Goal: Transaction & Acquisition: Purchase product/service

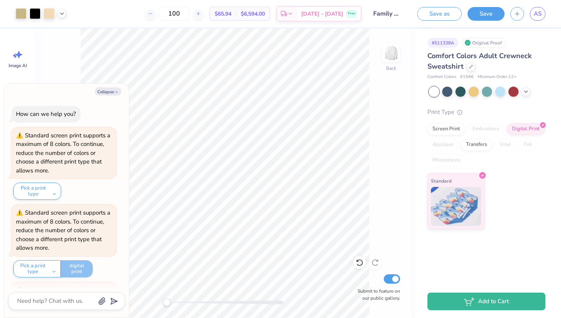
scroll to position [79, 0]
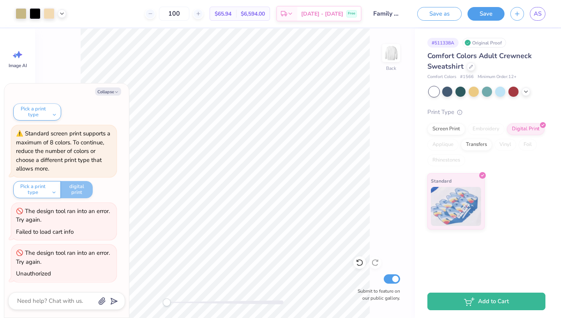
type textarea "x"
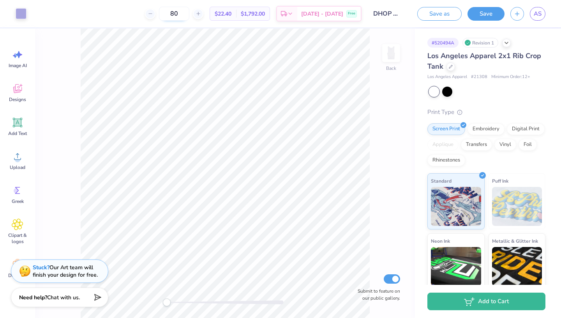
click at [189, 11] on input "80" at bounding box center [174, 14] width 30 height 14
click at [191, 39] on body "Art colors 12 $22.40 Per Item $1,792.00 Total Est. Delivery [DATE] - [DATE] Fre…" at bounding box center [280, 159] width 561 height 318
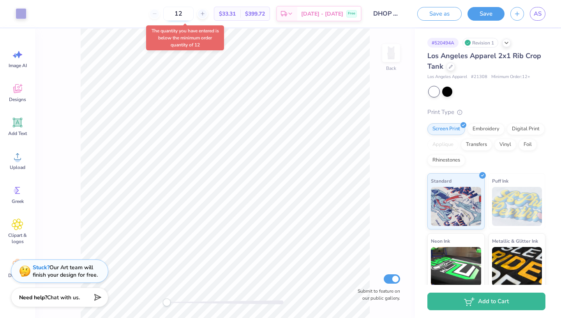
click at [191, 14] on input "12" at bounding box center [178, 14] width 30 height 14
type input "85"
click at [219, 37] on div "The quantity you have entered is below the minimum order quantity of 12" at bounding box center [185, 37] width 78 height 25
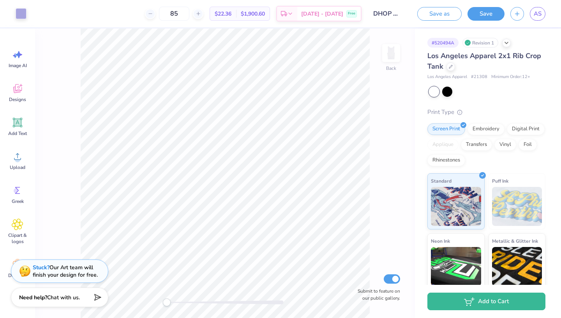
click at [259, 12] on span "$1,900.60" at bounding box center [253, 14] width 24 height 8
click at [265, 13] on span "$1,900.60" at bounding box center [253, 14] width 24 height 8
click at [326, 11] on span "[DATE] - [DATE]" at bounding box center [322, 15] width 42 height 8
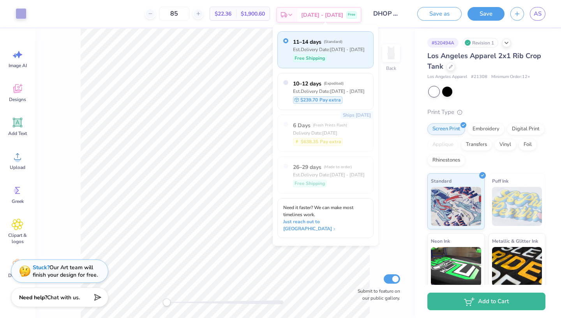
click at [328, 12] on span "[DATE] - [DATE]" at bounding box center [322, 15] width 42 height 8
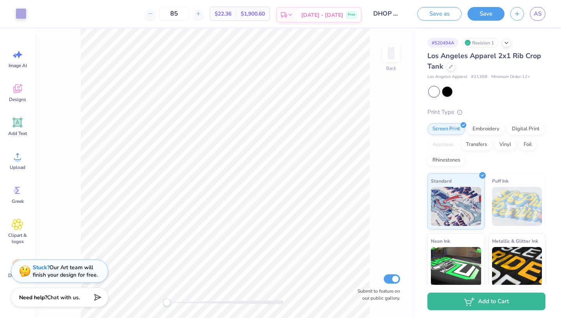
click at [354, 16] on span "Free" at bounding box center [351, 14] width 7 height 5
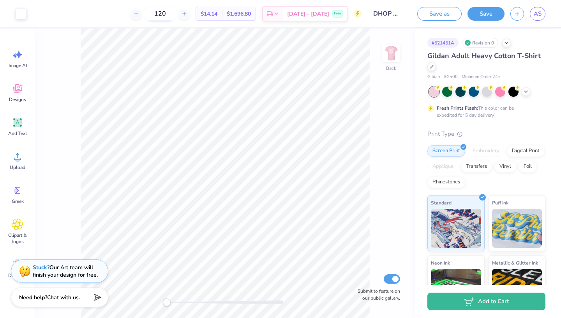
click at [175, 17] on input "120" at bounding box center [160, 14] width 30 height 14
type input "1"
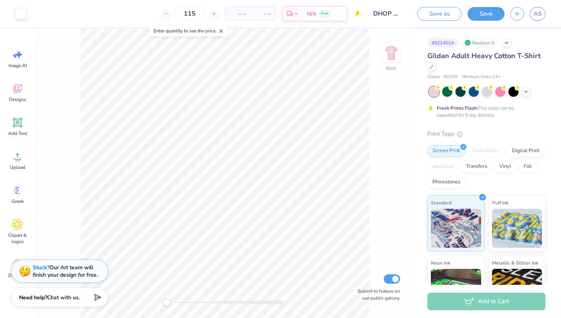
type input "115"
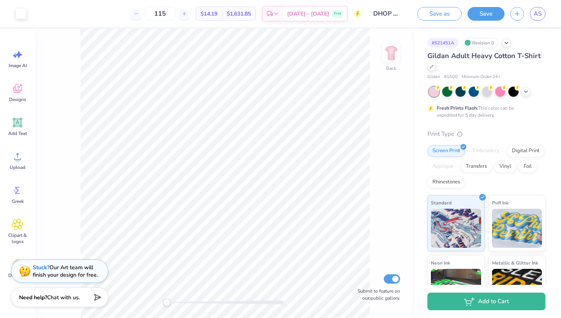
click at [379, 56] on div "Back Submit to feature on our public gallery." at bounding box center [225, 172] width 380 height 289
click at [387, 56] on img at bounding box center [391, 52] width 31 height 31
click at [528, 93] on icon at bounding box center [526, 91] width 6 height 6
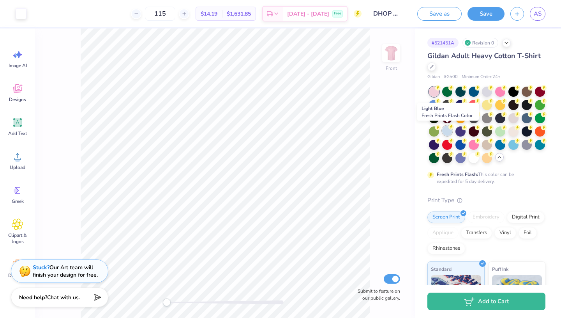
click at [447, 132] on div at bounding box center [447, 130] width 10 height 10
click at [501, 127] on icon at bounding box center [503, 126] width 5 height 5
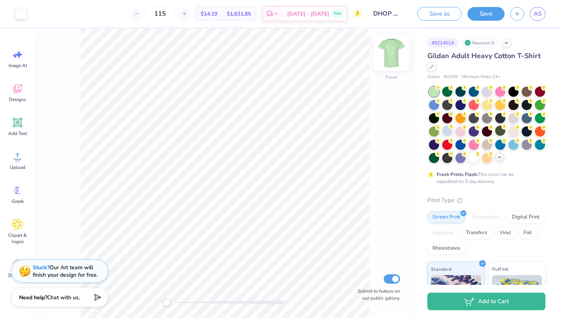
click at [389, 53] on img at bounding box center [391, 52] width 31 height 31
click at [389, 53] on img at bounding box center [391, 53] width 16 height 16
click at [395, 61] on img at bounding box center [391, 52] width 31 height 31
click at [508, 40] on icon at bounding box center [506, 42] width 6 height 6
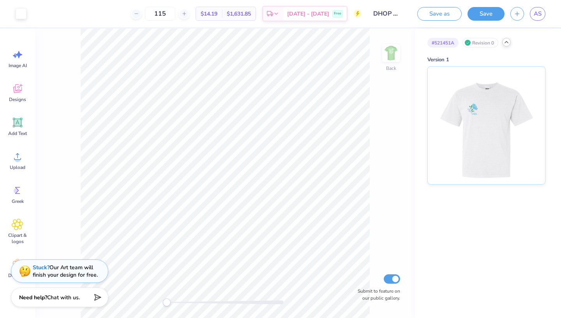
click at [508, 40] on icon at bounding box center [506, 42] width 6 height 6
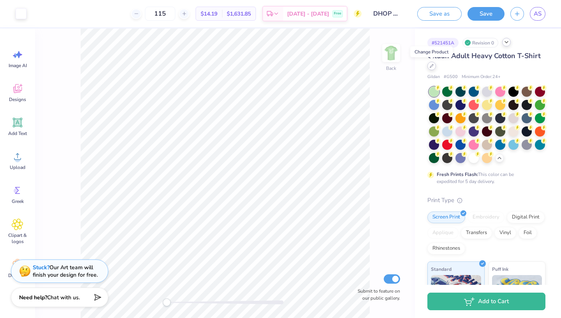
click at [436, 67] on div at bounding box center [431, 66] width 9 height 9
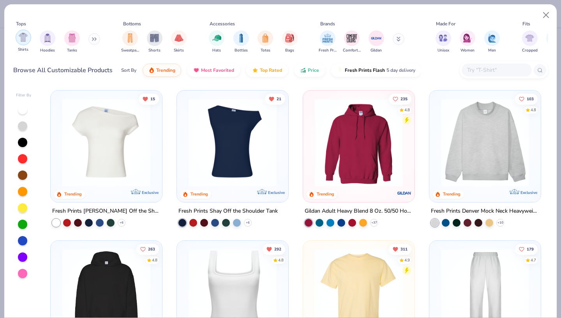
click at [25, 41] on img "filter for Shirts" at bounding box center [23, 37] width 9 height 9
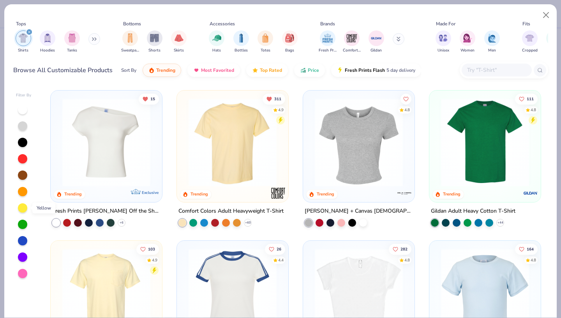
click at [21, 211] on div at bounding box center [22, 207] width 9 height 9
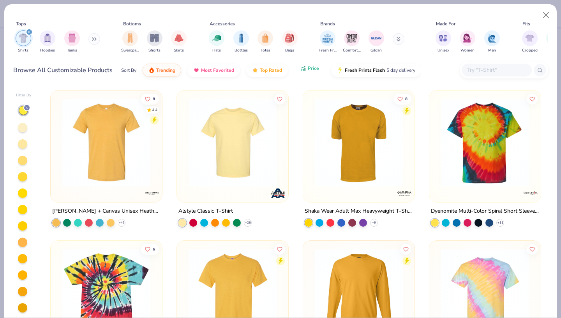
click at [313, 65] on button "Price" at bounding box center [309, 68] width 31 height 13
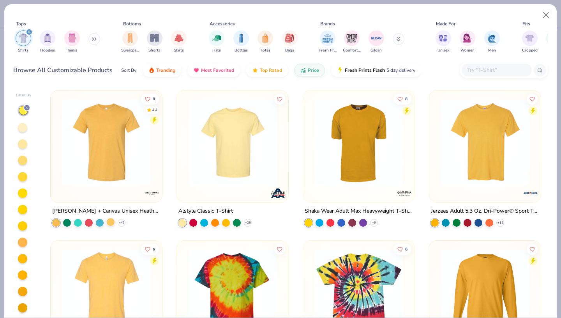
click at [113, 222] on div at bounding box center [111, 222] width 8 height 8
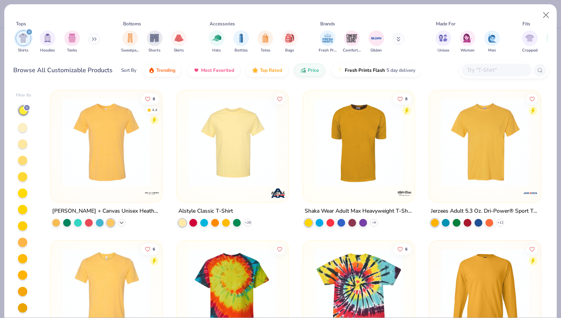
click at [123, 221] on icon at bounding box center [121, 222] width 6 height 6
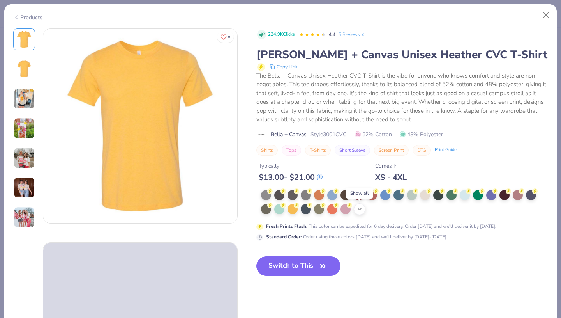
click at [357, 210] on icon at bounding box center [360, 209] width 6 height 6
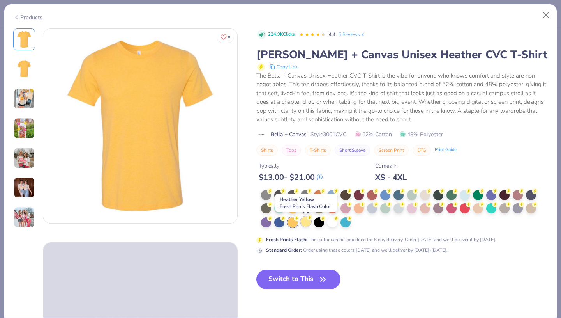
click at [307, 222] on div at bounding box center [306, 221] width 10 height 10
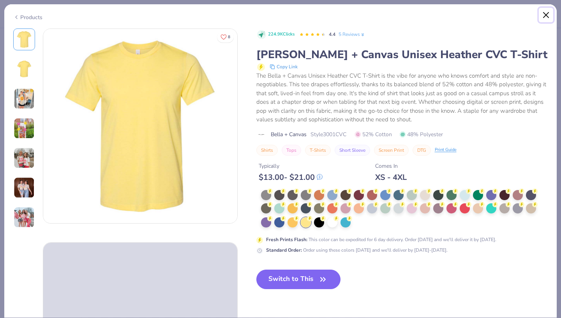
click at [545, 12] on button "Close" at bounding box center [546, 15] width 15 height 15
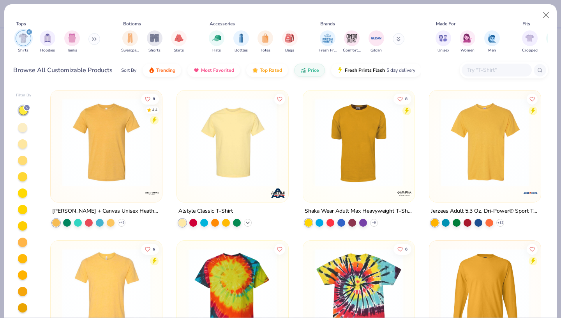
click at [251, 219] on div "+ 28" at bounding box center [248, 223] width 8 height 8
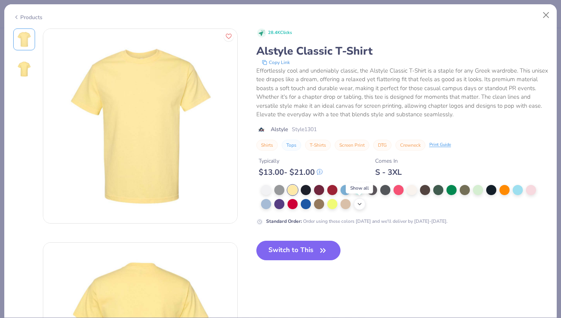
click at [363, 201] on div "+ 6" at bounding box center [360, 204] width 12 height 12
click at [359, 188] on div at bounding box center [359, 189] width 10 height 10
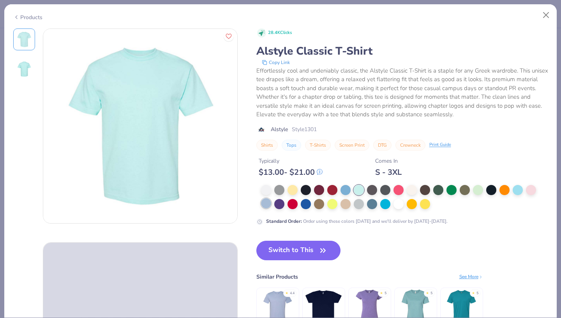
click at [267, 203] on div at bounding box center [266, 203] width 10 height 10
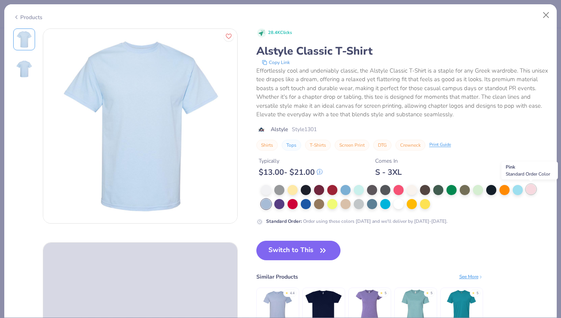
click at [529, 190] on div at bounding box center [531, 189] width 10 height 10
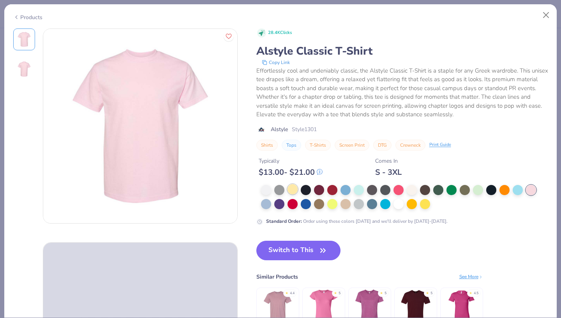
click at [292, 187] on div at bounding box center [293, 189] width 10 height 10
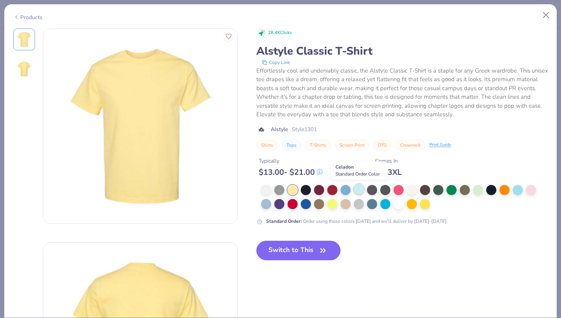
click at [359, 192] on div at bounding box center [359, 189] width 10 height 10
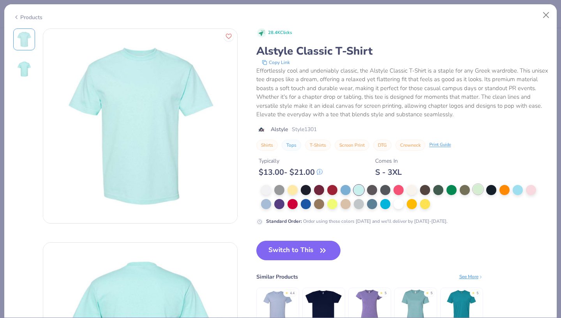
click at [476, 186] on div at bounding box center [478, 189] width 10 height 10
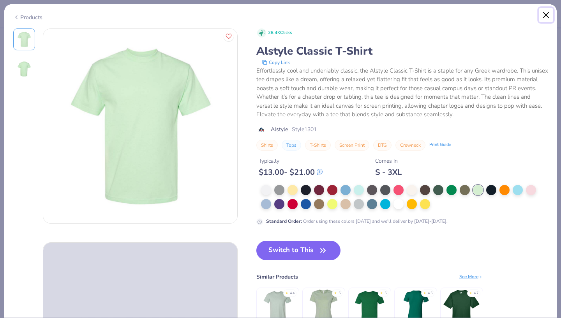
click at [545, 12] on button "Close" at bounding box center [546, 15] width 15 height 15
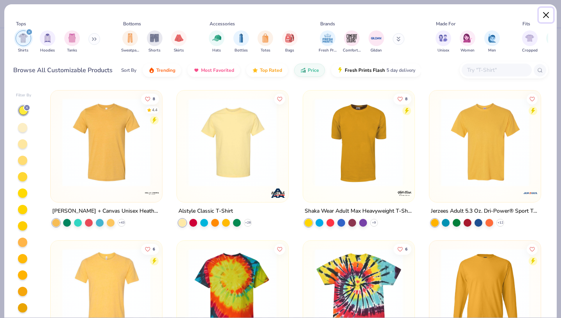
click at [548, 12] on button "Close" at bounding box center [546, 15] width 15 height 15
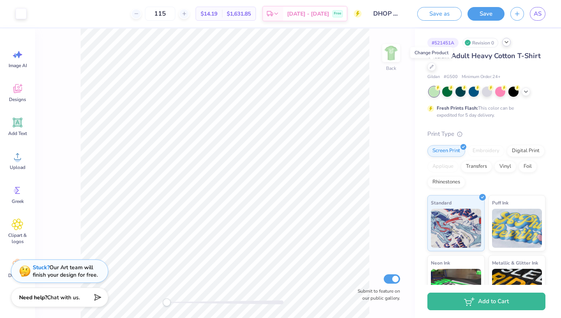
click at [251, 14] on span "$1,631.85" at bounding box center [239, 14] width 24 height 8
click at [436, 65] on div "Gildan Adult Heavy Cotton T-Shirt" at bounding box center [486, 61] width 118 height 21
click at [435, 66] on div at bounding box center [431, 66] width 9 height 9
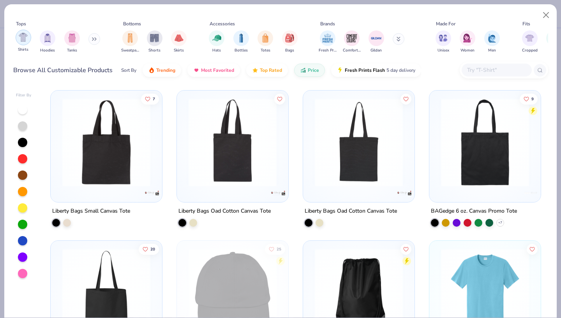
click at [28, 35] on img "filter for Shirts" at bounding box center [23, 37] width 9 height 9
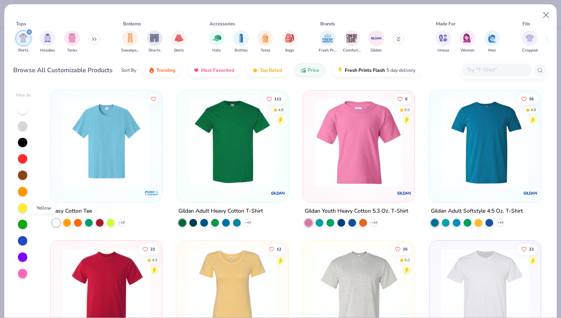
click at [21, 208] on div at bounding box center [22, 207] width 9 height 9
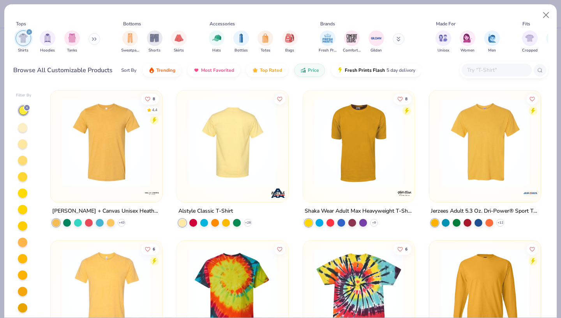
click at [264, 122] on img at bounding box center [233, 142] width 96 height 88
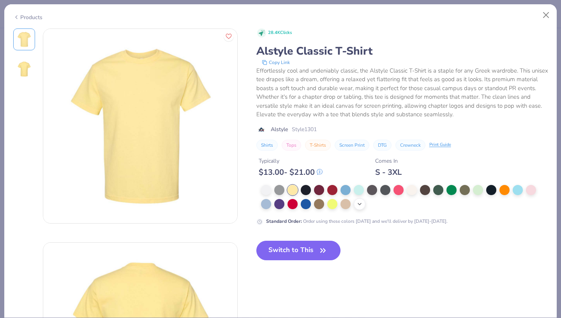
click at [362, 201] on icon at bounding box center [360, 204] width 6 height 6
click at [309, 251] on button "Switch to This" at bounding box center [298, 249] width 85 height 19
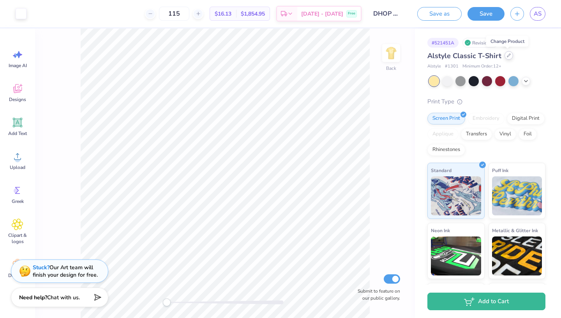
click at [505, 53] on div at bounding box center [509, 55] width 9 height 9
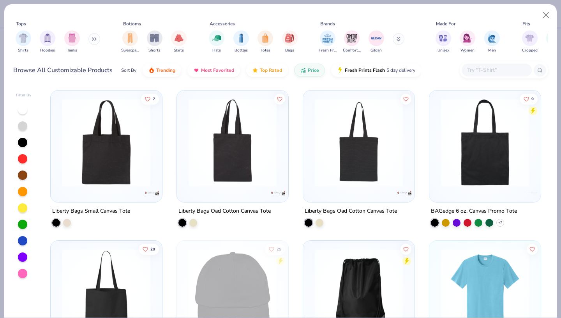
click at [15, 38] on div "Shirts Hoodies Tanks" at bounding box center [58, 41] width 90 height 29
click at [21, 37] on img "filter for Shirts" at bounding box center [23, 37] width 9 height 9
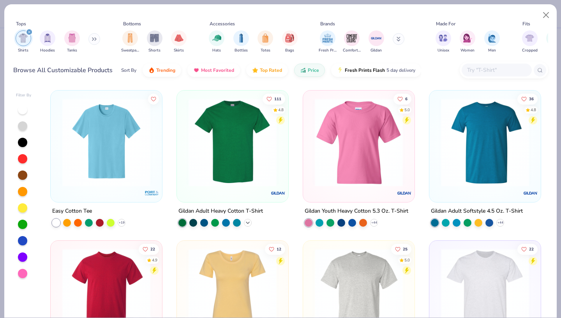
click at [249, 219] on icon at bounding box center [248, 222] width 6 height 6
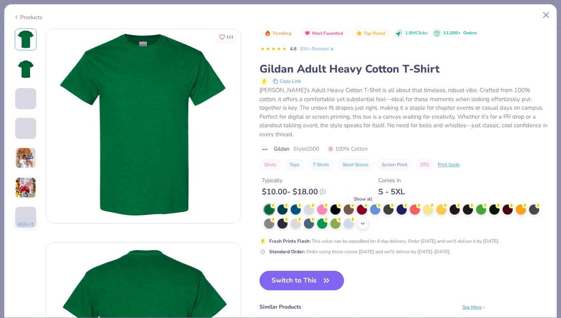
click at [365, 220] on icon at bounding box center [363, 223] width 6 height 6
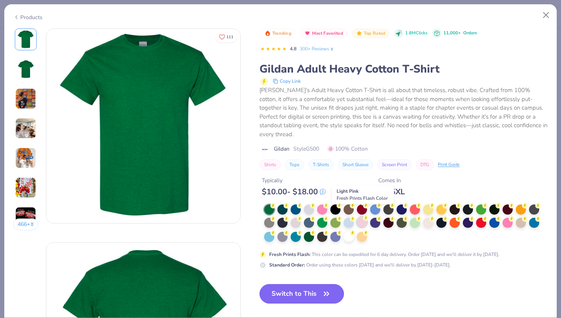
click at [363, 217] on div at bounding box center [362, 222] width 10 height 10
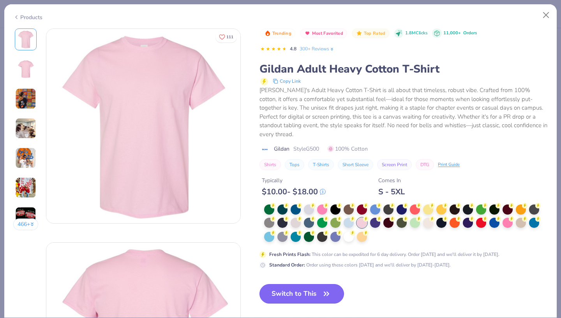
click at [323, 288] on icon "button" at bounding box center [326, 293] width 11 height 11
